Goal: Contribute content: Add original content to the website for others to see

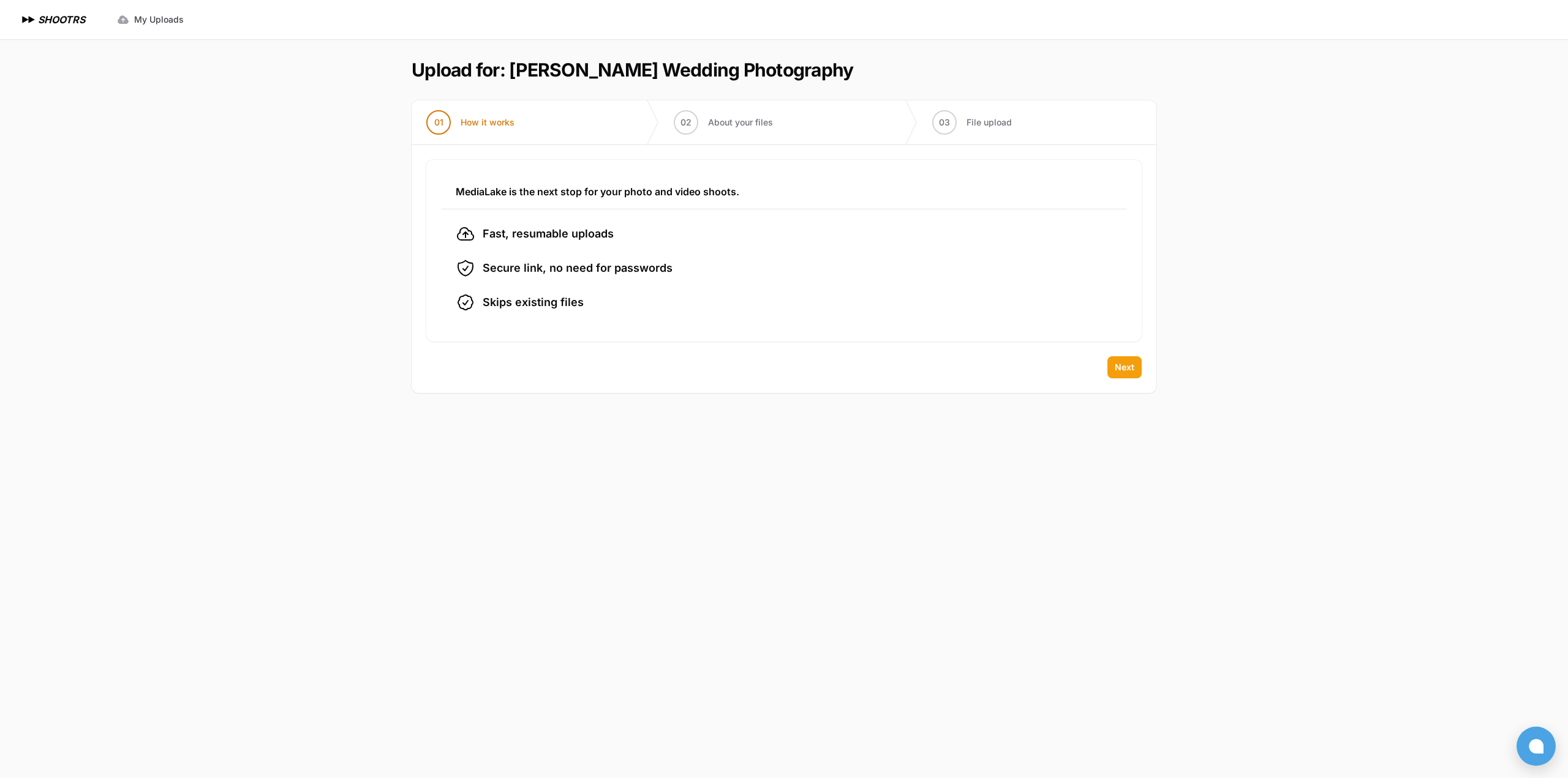
click at [1119, 364] on span "Next" at bounding box center [1124, 367] width 19 height 12
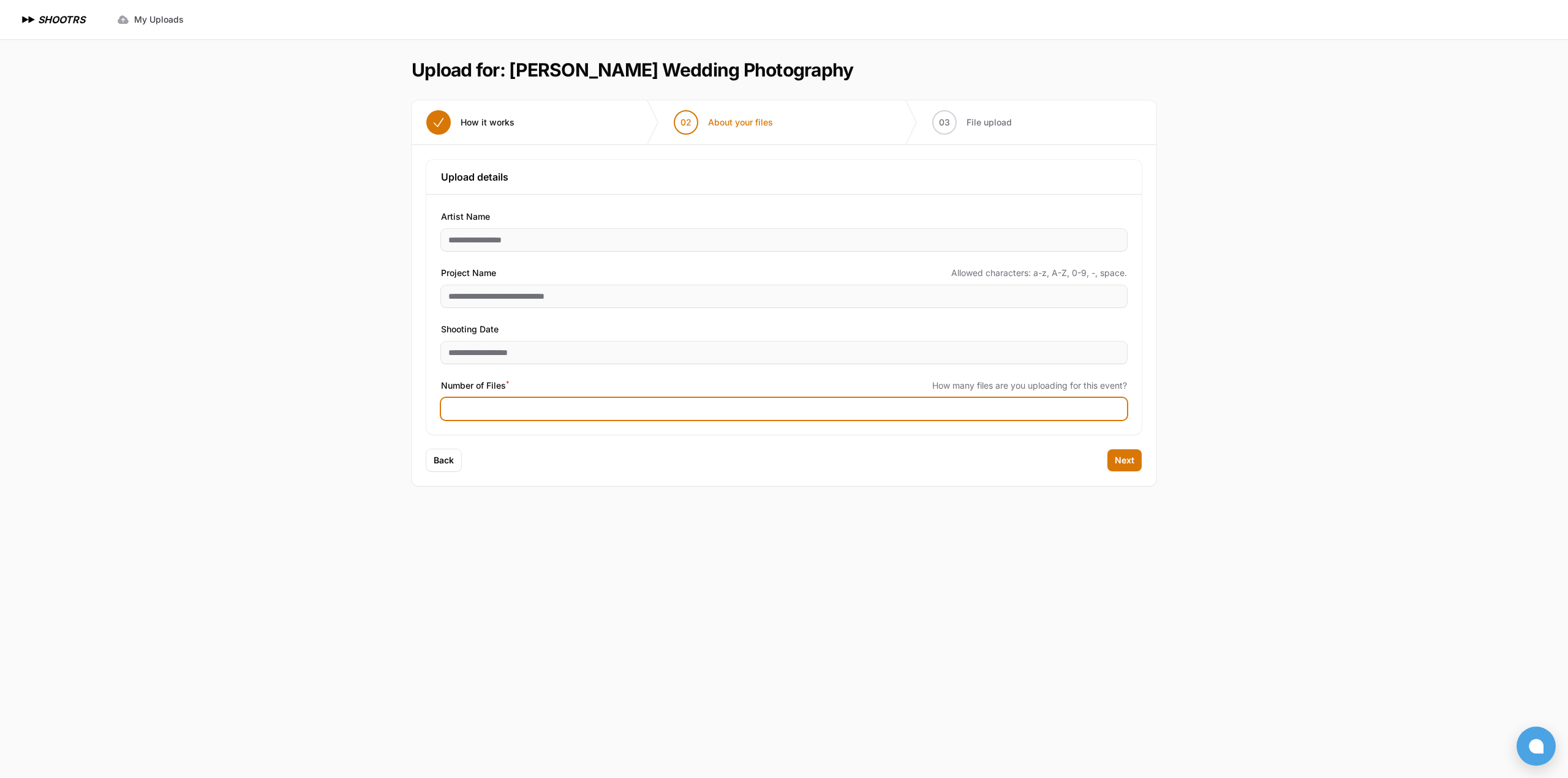
click at [1013, 412] on input "Number of Files *" at bounding box center [784, 409] width 686 height 22
type input "***"
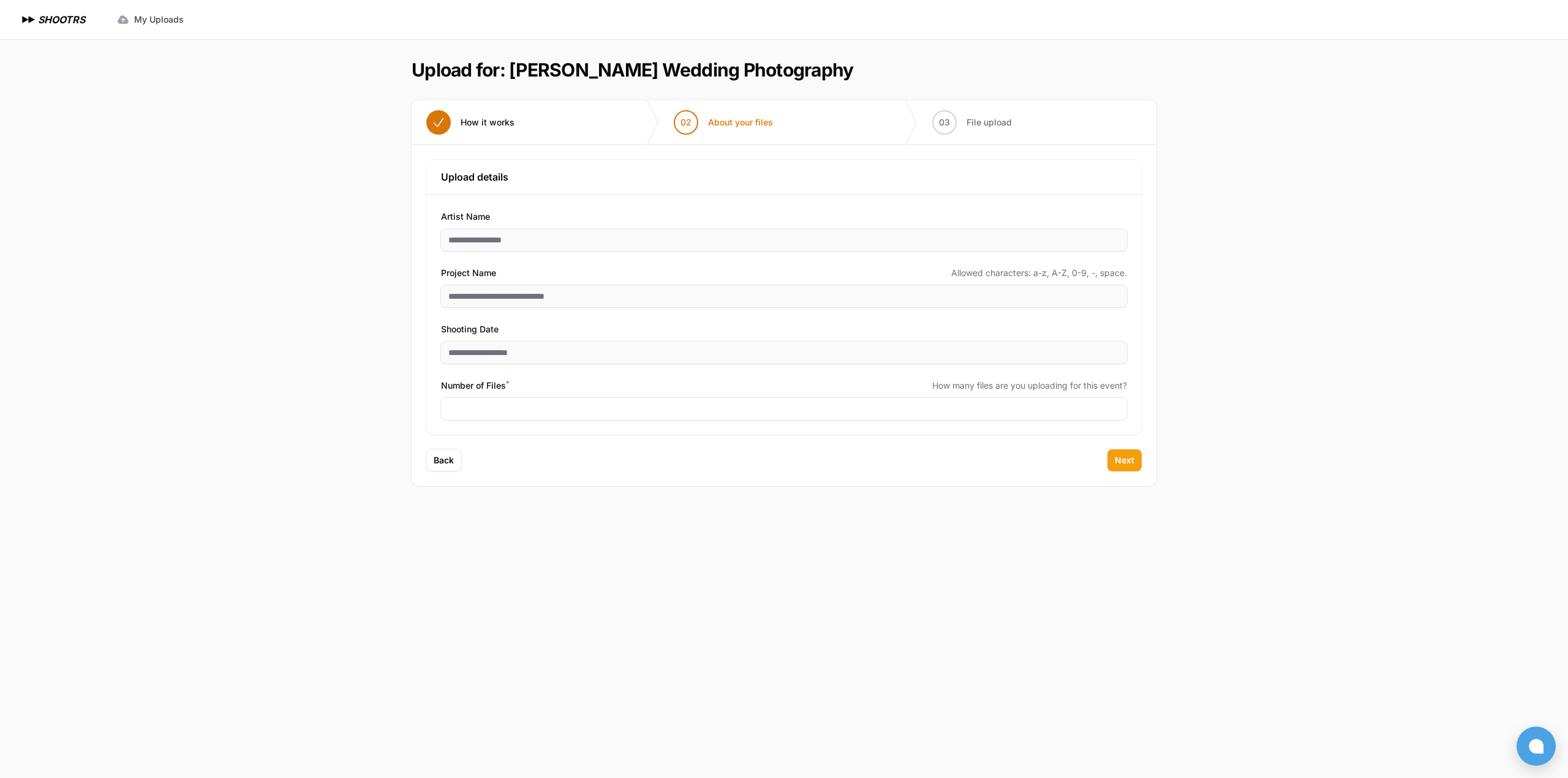
click at [1134, 461] on span "Next" at bounding box center [1124, 460] width 19 height 12
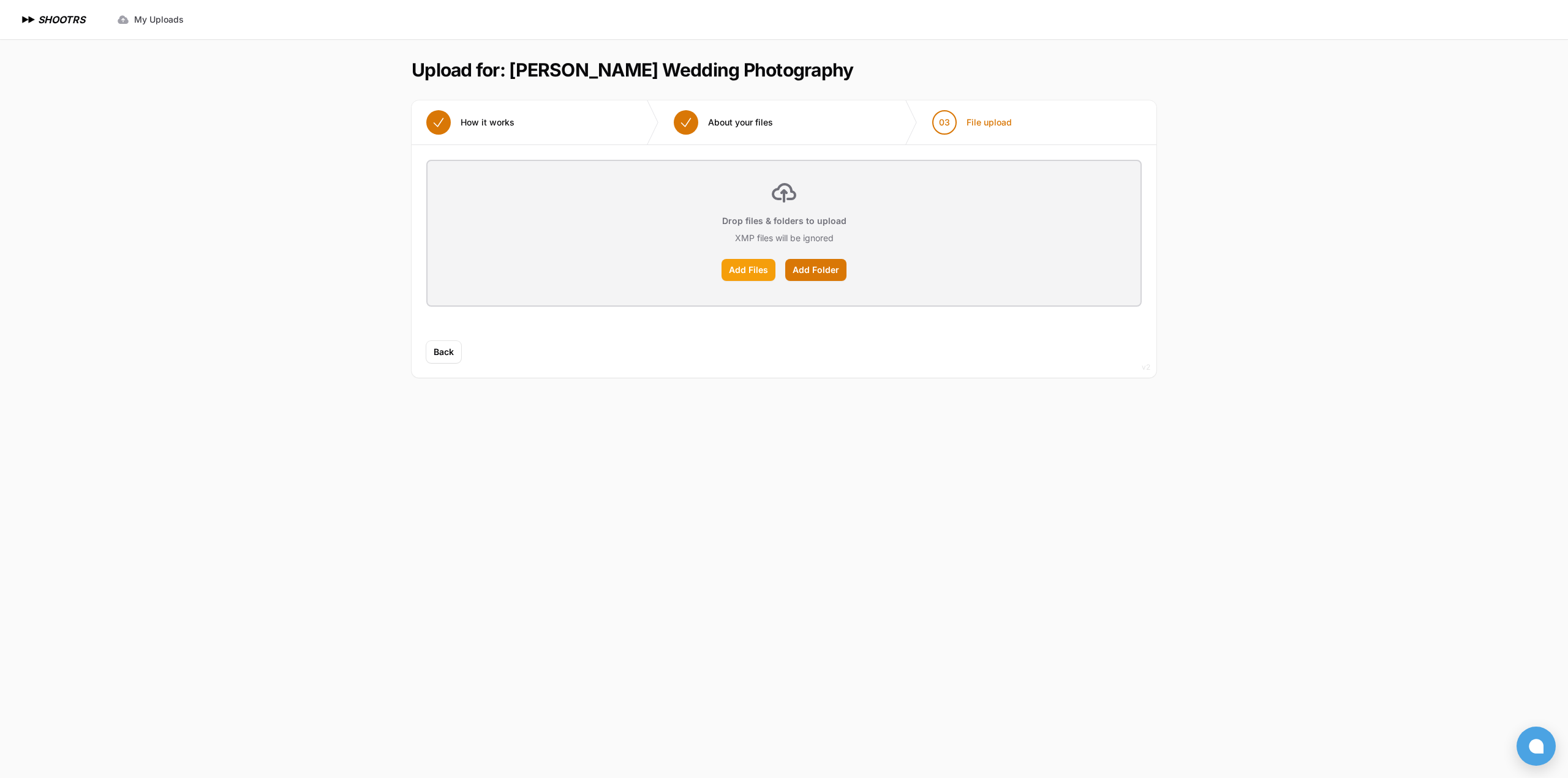
click at [766, 266] on label "Add Files" at bounding box center [749, 269] width 54 height 22
click at [0, 0] on input "Add Files" at bounding box center [0, 0] width 0 height 0
